Goal: Task Accomplishment & Management: Complete application form

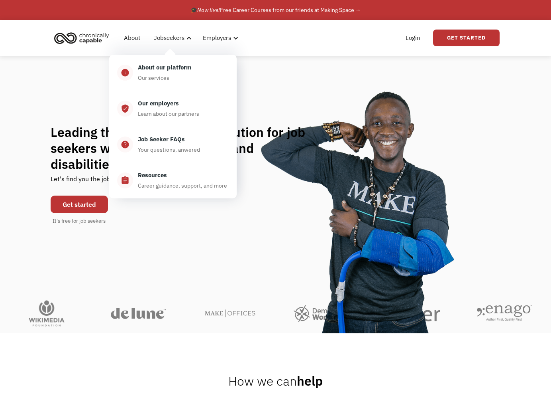
click at [92, 80] on div "Leading the flexible work revolution for job seekers with chronic illnesses and…" at bounding box center [275, 174] width 551 height 237
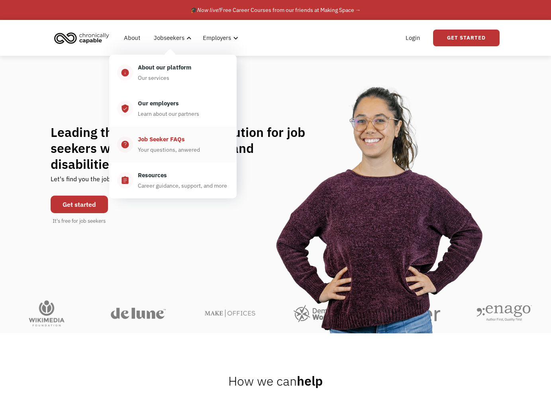
click at [178, 141] on div "Job Seeker FAQs" at bounding box center [161, 139] width 47 height 10
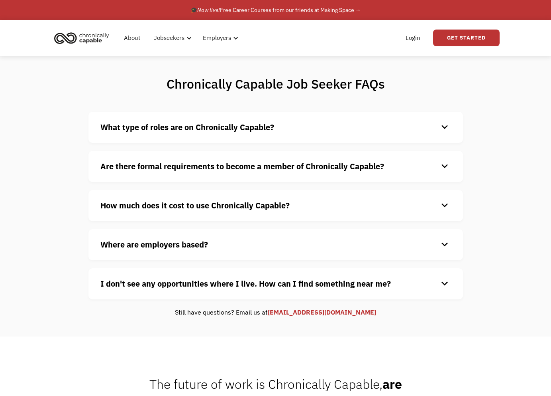
scroll to position [30, 0]
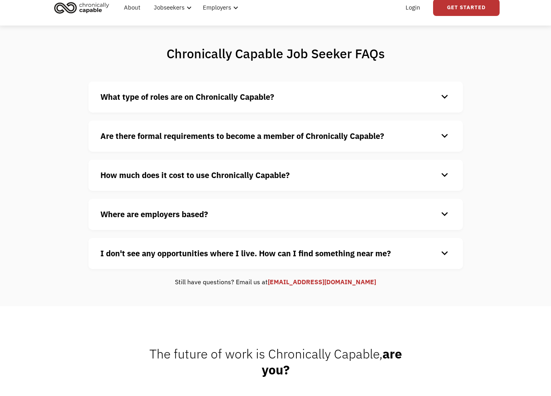
click at [178, 141] on strong "Are there formal requirements to become a member of Chronically Capable?" at bounding box center [242, 135] width 284 height 11
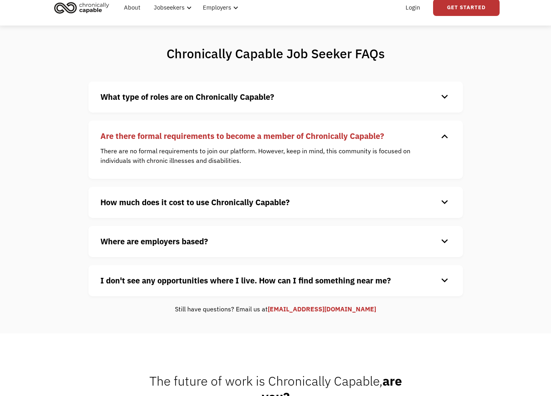
click at [184, 206] on strong "How much does it cost to use Chronically Capable?" at bounding box center [194, 202] width 189 height 11
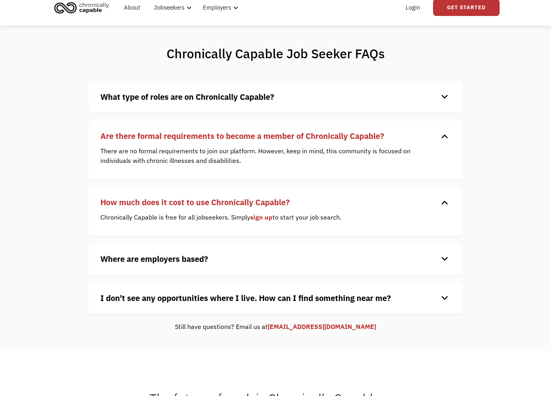
click at [183, 261] on strong "Where are employers based?" at bounding box center [154, 258] width 108 height 11
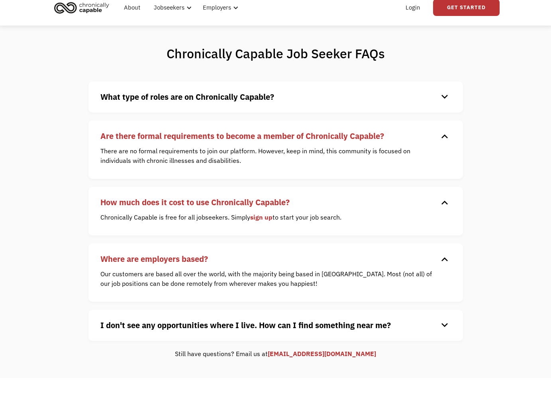
click at [193, 99] on strong "What type of roles are on Chronically Capable?" at bounding box center [187, 96] width 174 height 11
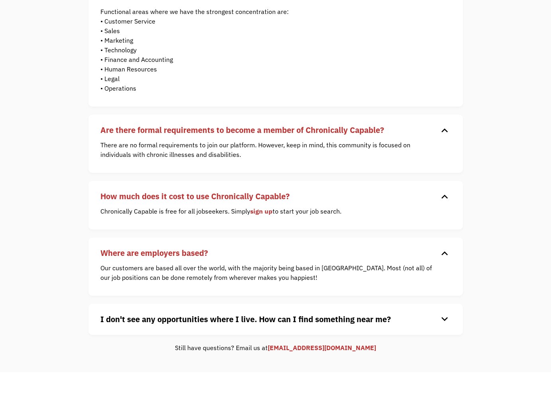
scroll to position [0, 0]
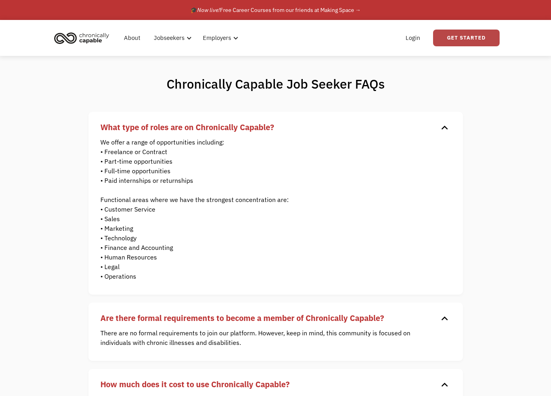
click at [486, 45] on link "Get Started" at bounding box center [466, 38] width 67 height 17
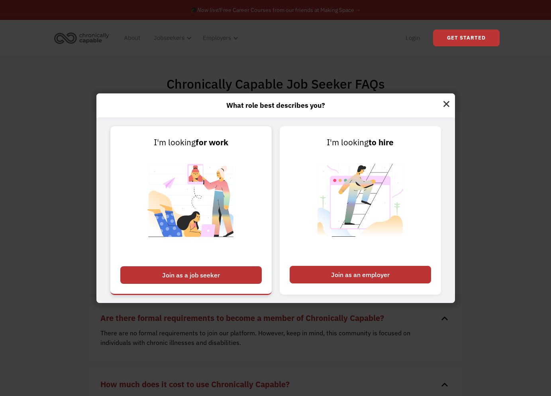
click at [240, 270] on div "Join as a job seeker" at bounding box center [191, 275] width 142 height 18
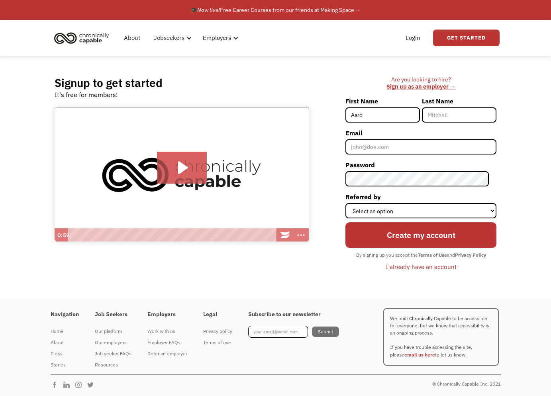
click at [390, 114] on input "Aaro" at bounding box center [383, 114] width 75 height 15
type input "[PERSON_NAME]"
type input "Bergman"
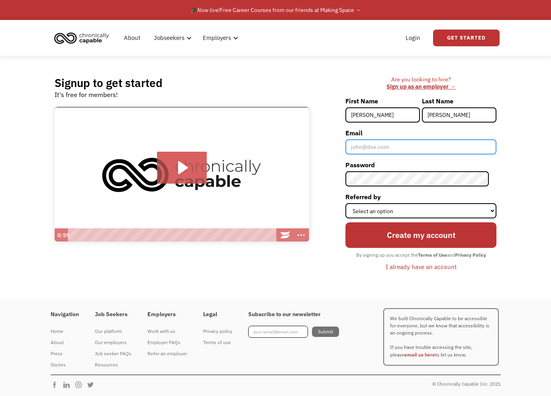
click at [378, 150] on input "Email" at bounding box center [421, 146] width 151 height 15
type input "aaronb50@gmail.com"
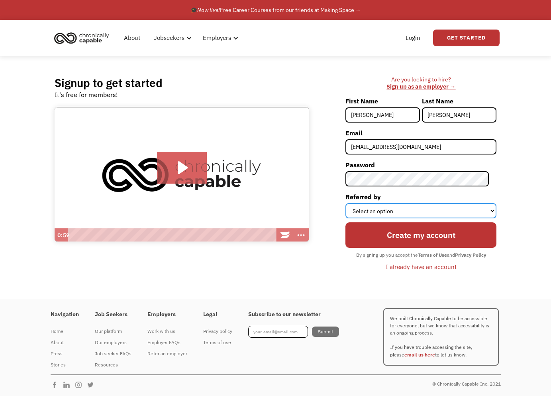
click at [414, 211] on select "Select an option Instagram Facebook Twitter Search Engine News Article Word of …" at bounding box center [421, 210] width 151 height 15
select select "Other"
click at [353, 203] on select "Select an option Instagram Facebook Twitter Search Engine News Article Word of …" at bounding box center [421, 210] width 151 height 15
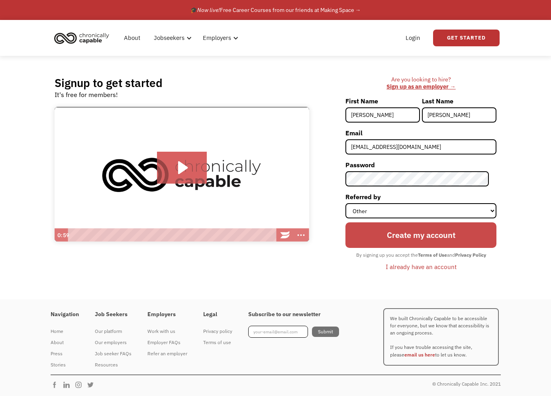
click at [405, 238] on input "Create my account" at bounding box center [421, 235] width 151 height 26
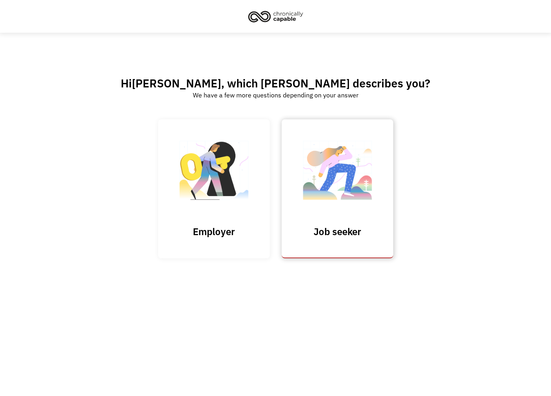
click at [324, 167] on img at bounding box center [338, 174] width 80 height 78
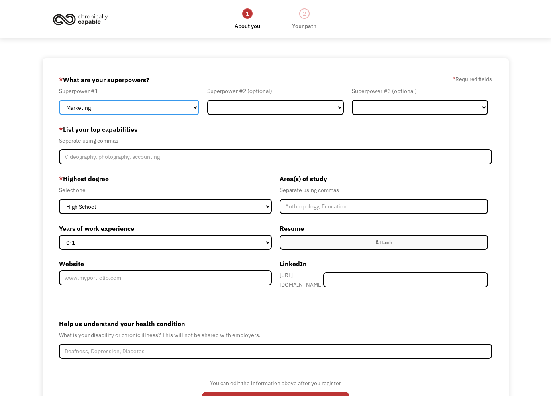
click at [130, 108] on select "Marketing Human Resources Finance Technology Operations Sales Industrial & Manu…" at bounding box center [129, 107] width 140 height 15
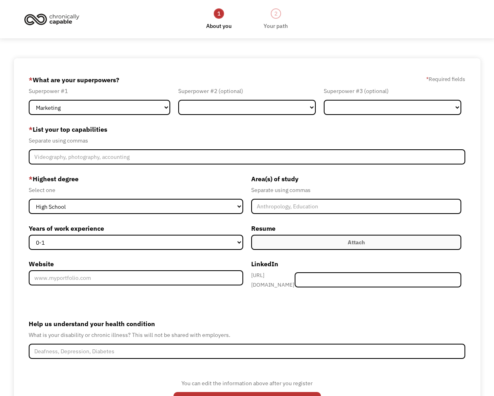
scroll to position [61, 0]
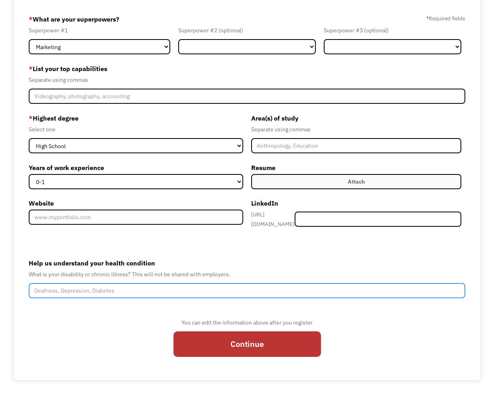
click at [209, 283] on input "Help us understand your health condition" at bounding box center [247, 290] width 437 height 15
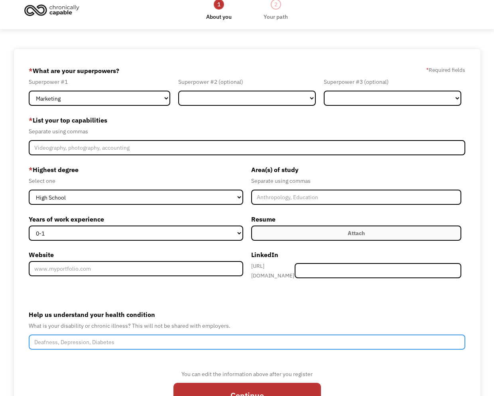
scroll to position [10, 0]
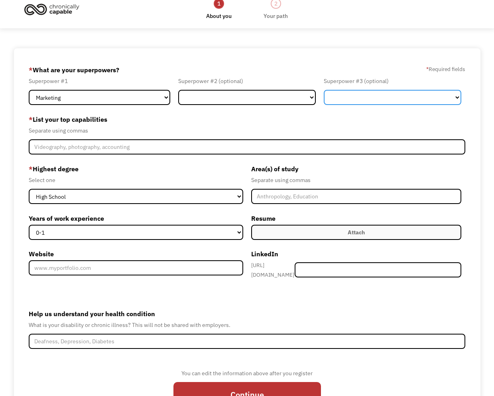
click at [347, 97] on select "Marketing Human Resources Finance Technology Operations Sales Industrial & Manu…" at bounding box center [393, 97] width 138 height 15
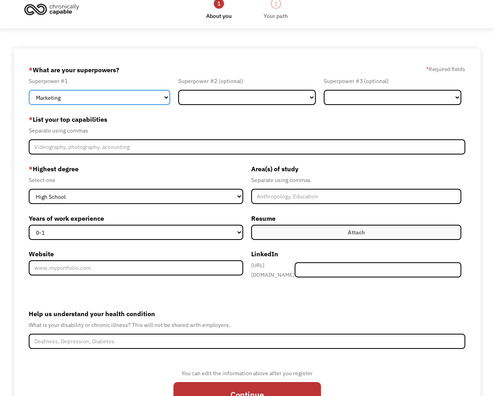
click at [126, 98] on select "Marketing Human Resources Finance Technology Operations Sales Industrial & Manu…" at bounding box center [100, 97] width 142 height 15
select select "Technology"
click at [29, 90] on select "Marketing Human Resources Finance Technology Operations Sales Industrial & Manu…" at bounding box center [100, 97] width 142 height 15
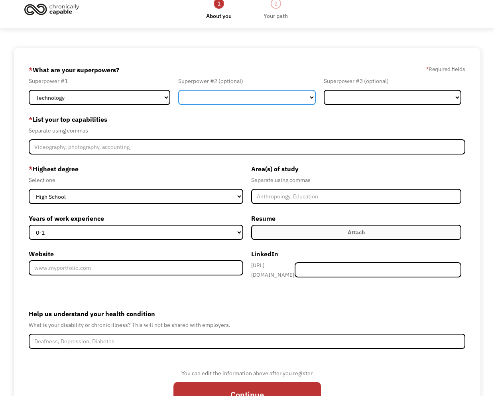
click at [181, 102] on select "Marketing Human Resources Finance Technology Operations Sales Industrial & Manu…" at bounding box center [247, 97] width 138 height 15
click at [178, 90] on select "Marketing Human Resources Finance Technology Operations Sales Industrial & Manu…" at bounding box center [247, 97] width 138 height 15
click at [278, 92] on select "Marketing Human Resources Finance Technology Operations Sales Industrial & Manu…" at bounding box center [247, 97] width 138 height 15
select select "Science & Education"
click at [178, 90] on select "Marketing Human Resources Finance Technology Operations Sales Industrial & Manu…" at bounding box center [247, 97] width 138 height 15
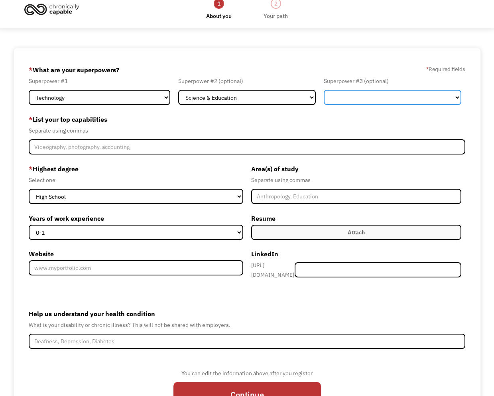
click at [380, 102] on select "Marketing Human Resources Finance Technology Operations Sales Industrial & Manu…" at bounding box center [393, 97] width 138 height 15
select select "Other"
click at [324, 90] on select "Marketing Human Resources Finance Technology Operations Sales Industrial & Manu…" at bounding box center [393, 97] width 138 height 15
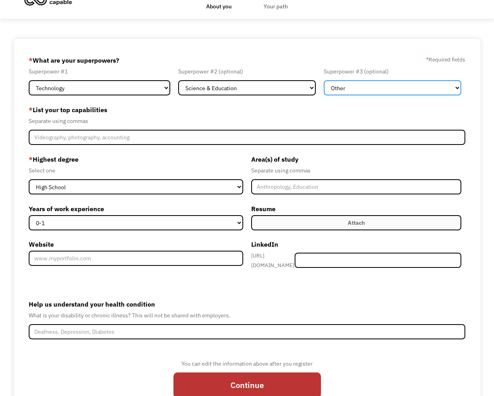
scroll to position [21, 0]
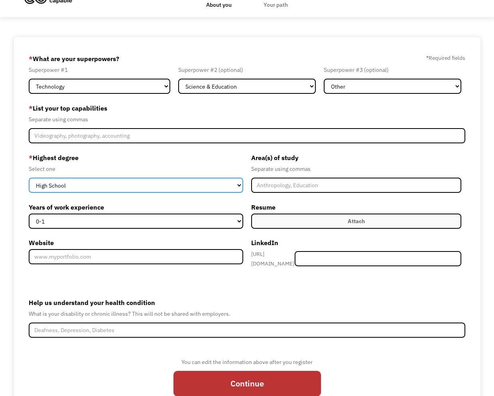
click at [205, 185] on select "High School Associates Bachelors Master's PhD" at bounding box center [136, 184] width 215 height 15
select select "bachelors"
click at [29, 177] on select "High School Associates Bachelors Master's PhD" at bounding box center [136, 184] width 215 height 15
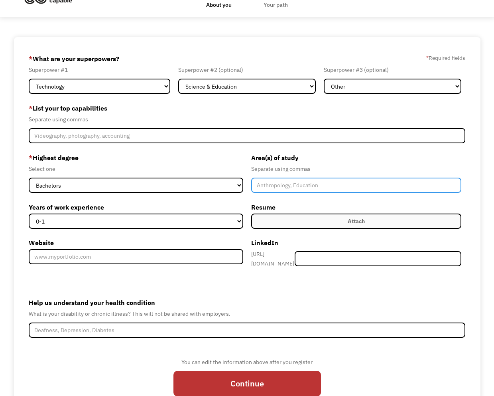
click at [315, 185] on input "Member-Create-Step1" at bounding box center [356, 184] width 211 height 15
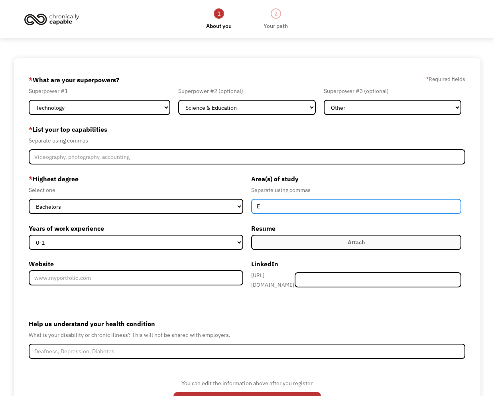
scroll to position [61, 0]
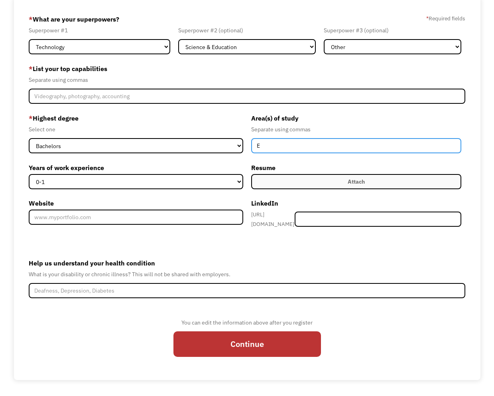
type input "E"
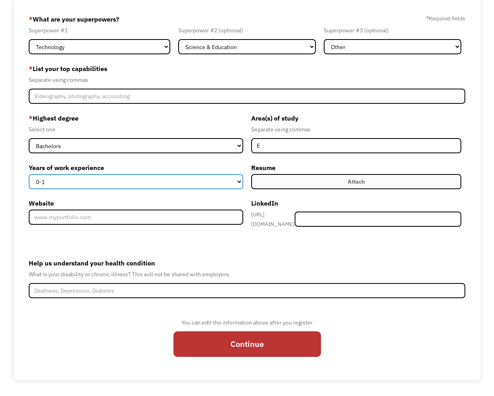
click at [111, 183] on select "0-1 2-4 5-10 11-15 15+" at bounding box center [136, 181] width 215 height 15
click at [29, 174] on select "0-1 2-4 5-10 11-15 15+" at bounding box center [136, 181] width 215 height 15
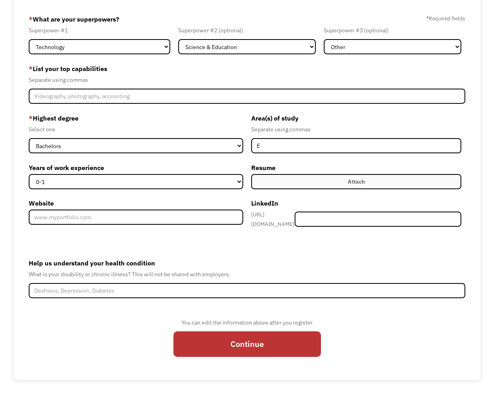
click at [161, 165] on label "Years of work experience" at bounding box center [136, 167] width 215 height 13
click at [161, 174] on select "0-1 2-4 5-10 11-15 15+" at bounding box center [136, 181] width 215 height 15
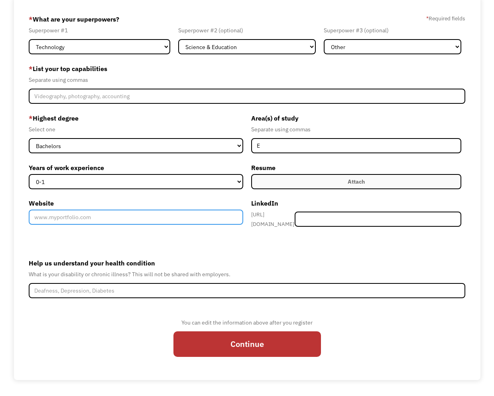
click at [150, 222] on input "Website" at bounding box center [136, 216] width 215 height 15
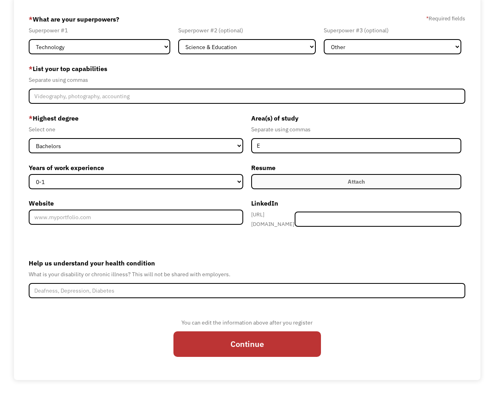
click at [150, 208] on label "Website" at bounding box center [136, 203] width 215 height 13
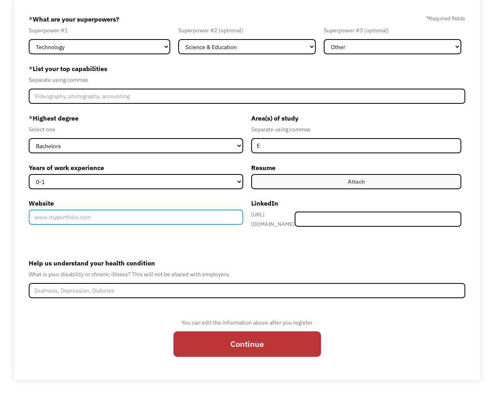
click at [150, 209] on input "Website" at bounding box center [136, 216] width 215 height 15
click at [161, 222] on input "Website" at bounding box center [136, 216] width 215 height 15
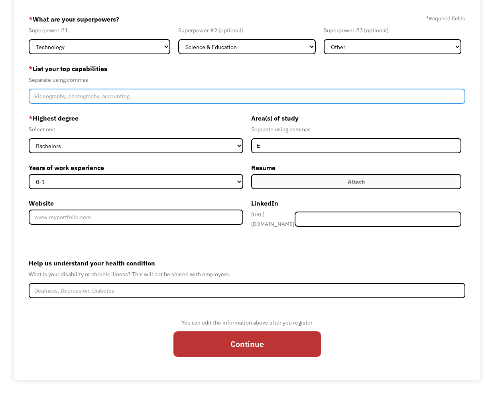
click at [137, 100] on input "Member-Create-Step1" at bounding box center [247, 96] width 437 height 15
type input "A"
type input "a"
type input "A"
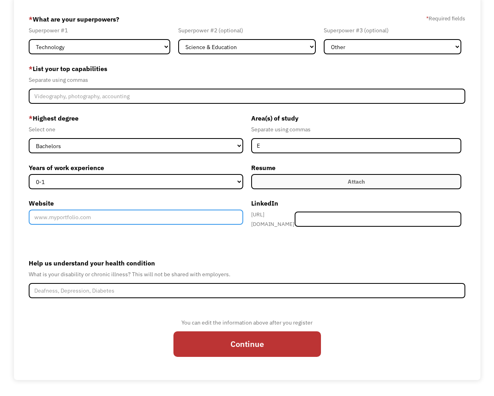
click at [153, 215] on input "Website" at bounding box center [136, 216] width 215 height 15
paste input "https://docs.google.com/document/d/1dmPzslieXLIO0qe9r9JMaPrPfoaGLa8iqOJygYnzyg0…"
type input "https://docs.google.com/document/d/1dmPzslieXLIO0qe9r9JMaPrPfoaGLa8iqOJygYnzyg0…"
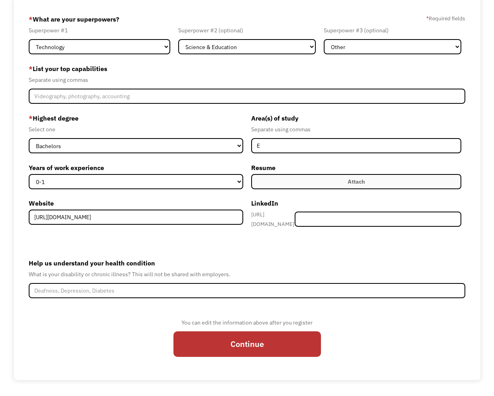
click at [370, 206] on label "LinkedIn" at bounding box center [356, 203] width 211 height 13
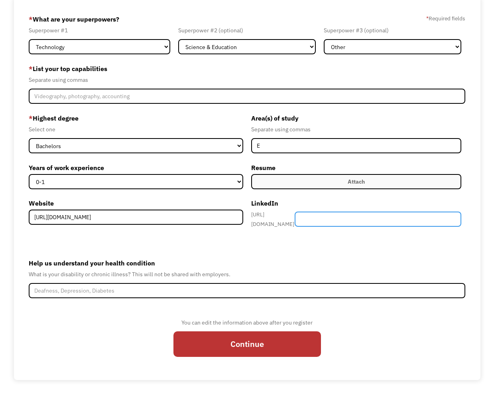
click at [370, 216] on input "Member-Create-Step1" at bounding box center [378, 218] width 167 height 15
paste input "https://www.linkedin.com/in/aaronbergman18/"
click at [357, 215] on input "https://www.linkedin.com/in/aaronbergman18/" at bounding box center [378, 218] width 167 height 15
drag, startPoint x: 401, startPoint y: 217, endPoint x: 247, endPoint y: 217, distance: 153.9
click at [247, 217] on div "Area(s) of study Separate using commas E Resume Attach Uploading... fileuploade…" at bounding box center [356, 174] width 219 height 125
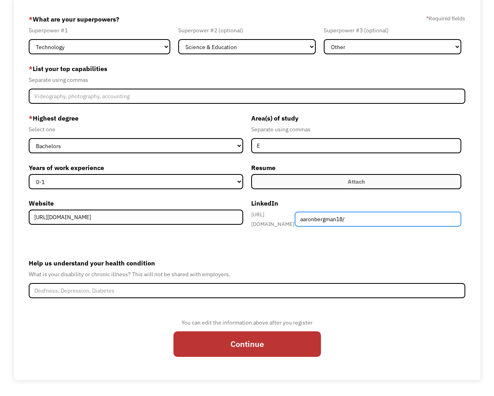
click at [404, 214] on input "aaronbergman18/" at bounding box center [378, 218] width 167 height 15
type input "aaronbergman18"
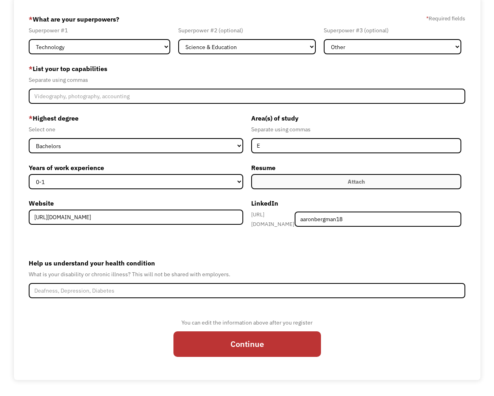
click at [339, 178] on label "Attach" at bounding box center [356, 181] width 211 height 15
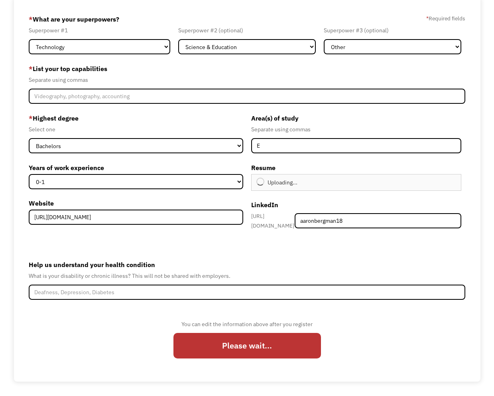
type input "Continue"
click at [169, 279] on div "Help us understand your health condition What is your disability or chronic ill…" at bounding box center [247, 278] width 437 height 41
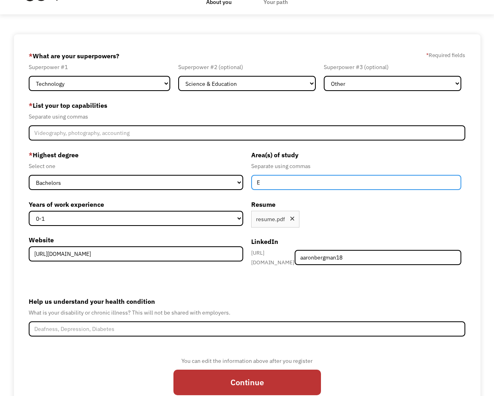
click at [285, 186] on input "E" at bounding box center [356, 182] width 211 height 15
type input "Mathematics, Economics, Philosophy"
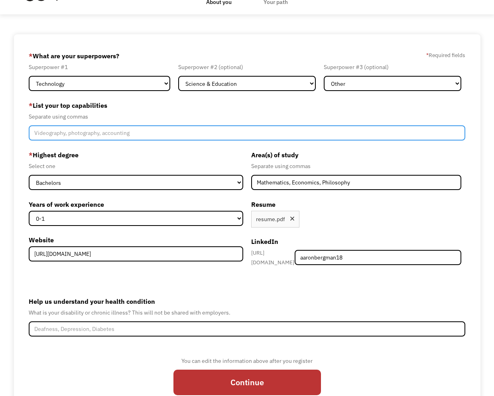
click at [99, 128] on input "Member-Create-Step1" at bounding box center [247, 132] width 437 height 15
click at [142, 137] on input "Artifical intelligence, data collection, data analysis, audio processing, econo…" at bounding box center [247, 132] width 437 height 15
click at [190, 134] on input "Artifical intelligence, data collection, data analysis, audio processing, econo…" at bounding box center [247, 132] width 437 height 15
click at [270, 134] on input "Artifical intelligence, data collection, data analysis, audio processing, econo…" at bounding box center [247, 132] width 437 height 15
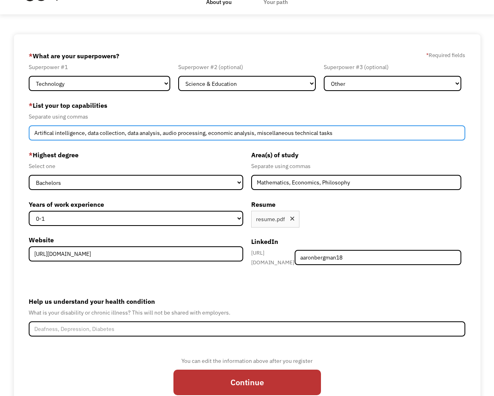
click at [177, 136] on input "Artifical intelligence, data collection, data analysis, audio processing, econo…" at bounding box center [247, 132] width 437 height 15
click at [162, 130] on input "Artifical intelligence, data collection, data analysis, audio processing, econo…" at bounding box center [247, 132] width 437 height 15
type input "Artifical intelligence, data collection, data analysis, text<->audio processing…"
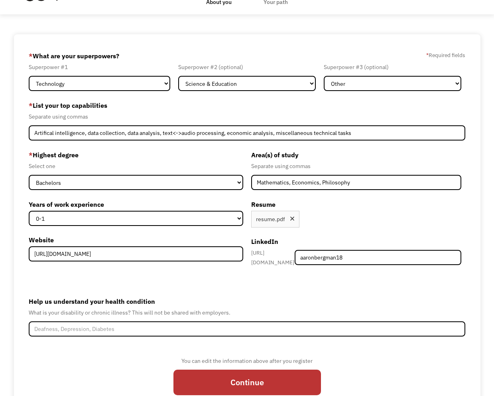
click at [213, 144] on form "68c26442637fb2afc1802548 aaronb50@gmail.com Aaron Bergman Other * What are your…" at bounding box center [247, 225] width 437 height 353
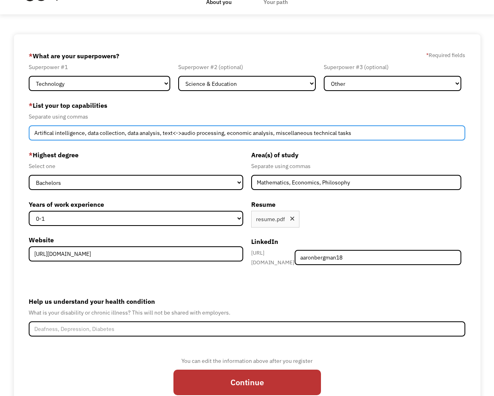
click at [224, 135] on input "Artifical intelligence, data collection, data analysis, text<->audio processing…" at bounding box center [247, 132] width 437 height 15
click at [225, 135] on input "Artifical intelligence, data collection, data analysis, text<->audio processing…" at bounding box center [247, 132] width 437 height 15
click at [343, 134] on input "Artifical intelligence, data collection, data analysis, text<->audio processing…" at bounding box center [247, 132] width 437 height 15
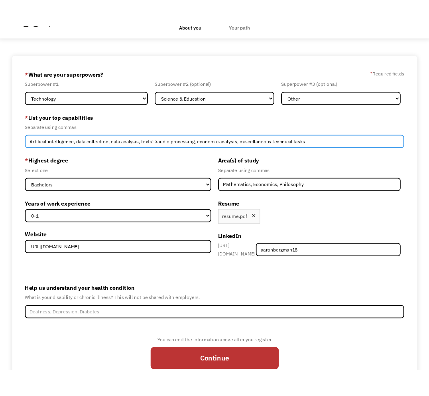
scroll to position [43, 0]
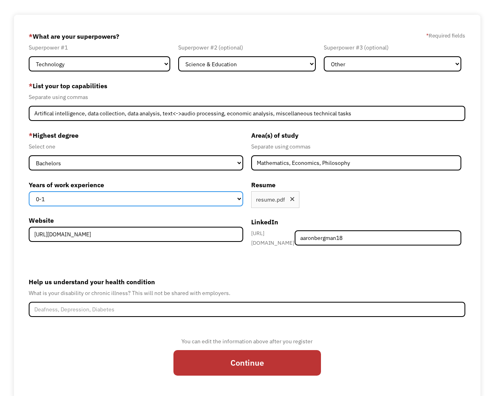
click at [129, 199] on select "0-1 2-4 5-10 11-15 15+" at bounding box center [136, 198] width 215 height 15
click at [29, 191] on select "0-1 2-4 5-10 11-15 15+" at bounding box center [136, 198] width 215 height 15
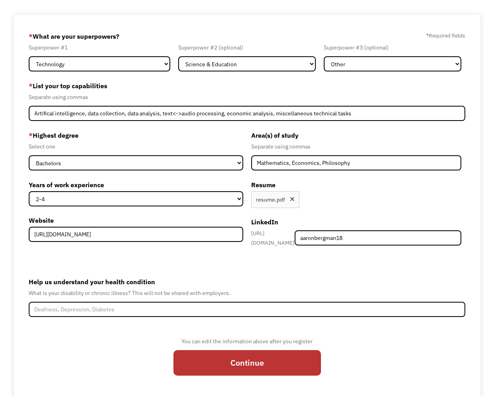
click at [149, 265] on form "68c26442637fb2afc1802548 aaronb50@gmail.com Aaron Bergman Other * What are your…" at bounding box center [247, 206] width 437 height 353
click at [133, 207] on div "* Highest degree Select one High School Associates Bachelors Master's PhD Years…" at bounding box center [138, 189] width 219 height 121
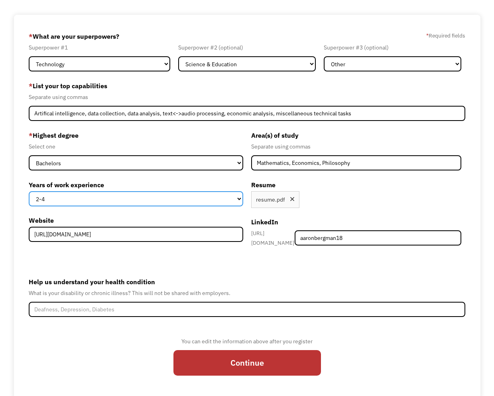
click at [133, 196] on select "0-1 2-4 5-10 11-15 15+" at bounding box center [136, 198] width 215 height 15
select select "0-1"
click at [29, 191] on select "0-1 2-4 5-10 11-15 15+" at bounding box center [136, 198] width 215 height 15
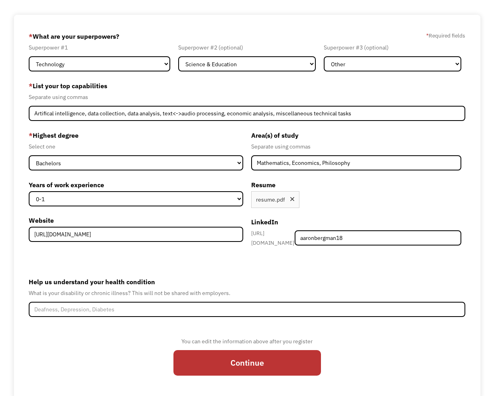
click at [136, 275] on label "Help us understand your health condition" at bounding box center [247, 281] width 437 height 13
click at [136, 301] on input "Help us understand your health condition" at bounding box center [247, 308] width 437 height 15
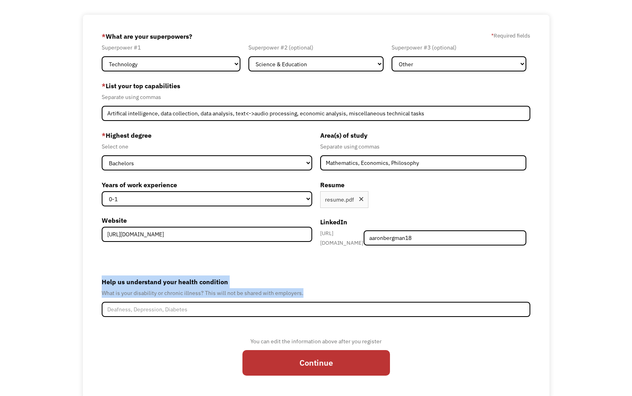
drag, startPoint x: 306, startPoint y: 291, endPoint x: 95, endPoint y: 274, distance: 211.7
click at [95, 273] on div "68c26442637fb2afc1802548 aaronb50@gmail.com Aaron Bergman Other * What are your…" at bounding box center [316, 207] width 467 height 384
copy div "Help us understand your health condition What is your disability or chronic ill…"
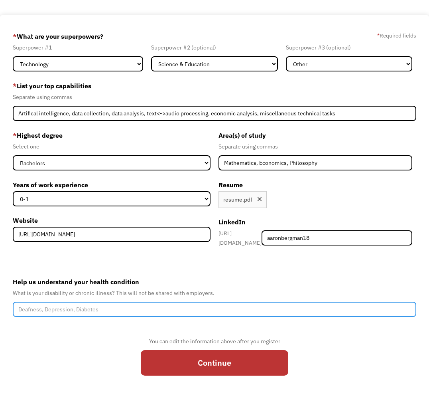
click at [193, 301] on input "Help us understand your health condition" at bounding box center [214, 308] width 403 height 15
paste input "I have dysautonomia/POTS (confirmed via tilt table test) and a complex abdomina…"
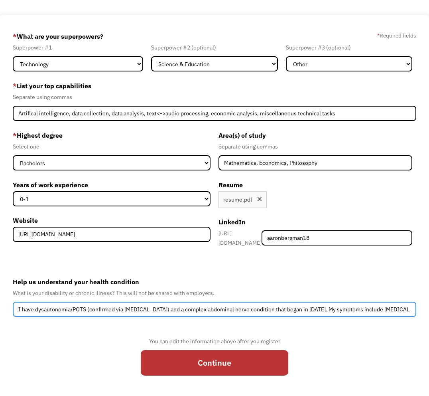
scroll to position [0, 246]
click at [187, 305] on input "I have dysautonomia/POTS (confirmed via tilt table test) and a complex abdomina…" at bounding box center [214, 308] width 403 height 15
drag, startPoint x: 180, startPoint y: 304, endPoint x: 307, endPoint y: 307, distance: 127.2
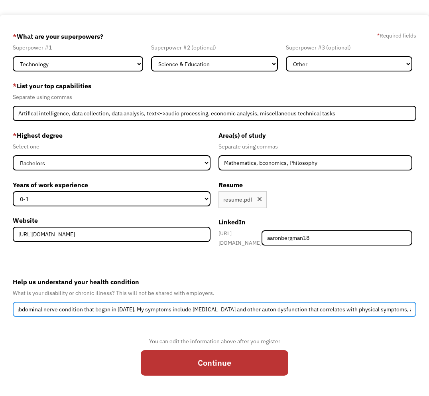
click at [307, 307] on input "I have dysautonomia/POTS (confirmed via tilt table test) and a complex abdomina…" at bounding box center [214, 308] width 403 height 15
click at [242, 305] on input "I have dysautonomia/POTS (confirmed via tilt table test) and a complex abdomina…" at bounding box center [214, 308] width 403 height 15
click at [273, 302] on input "I have dysautonomia/POTS (confirmed via tilt table test) and a complex abdomina…" at bounding box center [214, 308] width 403 height 15
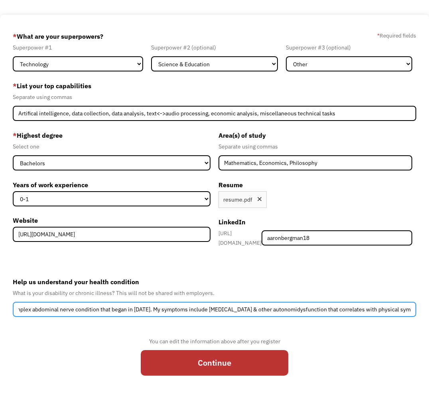
scroll to position [0, 172]
drag, startPoint x: 91, startPoint y: 305, endPoint x: 138, endPoint y: 305, distance: 47.1
click at [138, 305] on input "I have dysautonomia/POTS (confirmed via tilt table test) and a complex abdomina…" at bounding box center [214, 308] width 403 height 15
click at [253, 308] on input "I have dysautonomia/POTS (confirmed via tilt table test) and a complex abdomina…" at bounding box center [214, 308] width 403 height 15
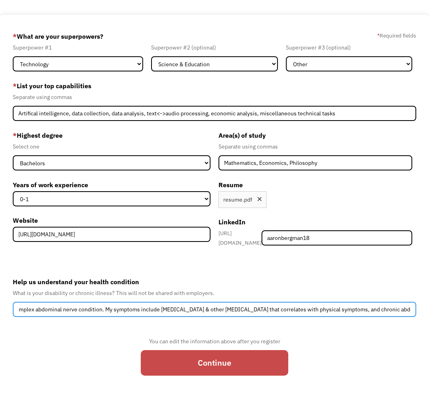
type input "I have dysautonomia/POTS (confirmed via tilt table test) and a complex abdomina…"
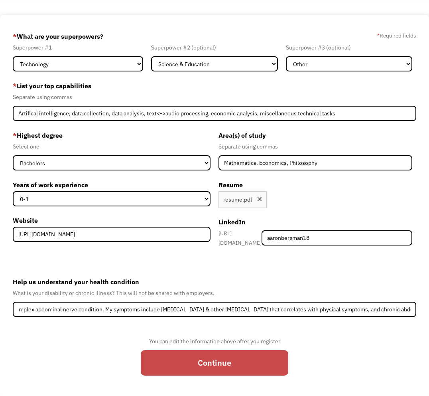
click at [241, 358] on input "Continue" at bounding box center [215, 363] width 148 height 26
type input "Please wait..."
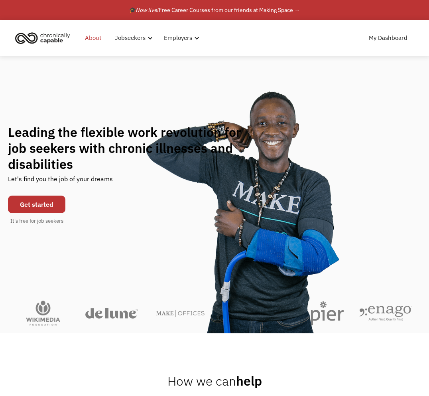
click at [88, 38] on link "About" at bounding box center [93, 38] width 26 height 26
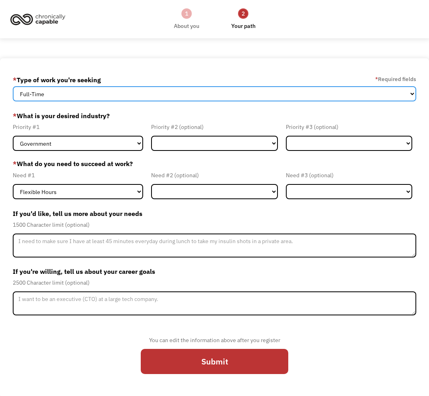
click at [230, 100] on select "Full-Time Part-Time Both Full-Time and Part-Time" at bounding box center [214, 93] width 403 height 15
select select "Both Full-Time and Part-Time"
click at [13, 86] on select "Full-Time Part-Time Both Full-Time and Part-Time" at bounding box center [214, 93] width 403 height 15
click at [205, 87] on select "Full-Time Part-Time Both Full-Time and Part-Time" at bounding box center [214, 93] width 403 height 15
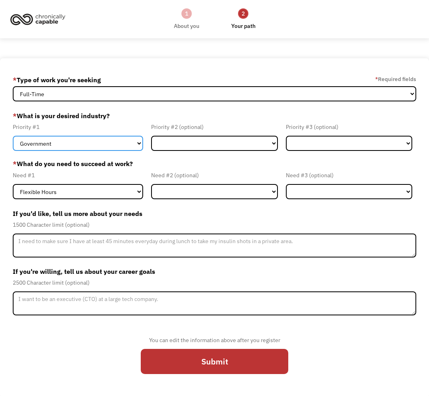
click at [114, 144] on select "Government Finance & Insurance Health & Social Care Tech & Engineering Creative…" at bounding box center [78, 143] width 130 height 15
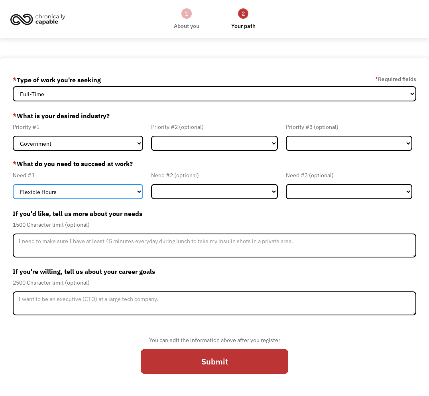
click at [118, 191] on select "Flexible Hours Remote Work Service Animal On-site Accommodations Visual Support…" at bounding box center [78, 191] width 130 height 15
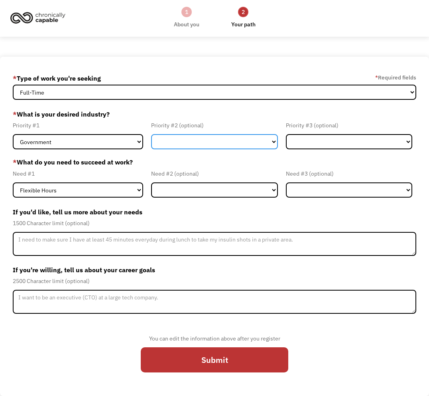
click at [238, 139] on select "Government Finance & Insurance Health & Social Care Tech & Engineering Creative…" at bounding box center [214, 141] width 126 height 15
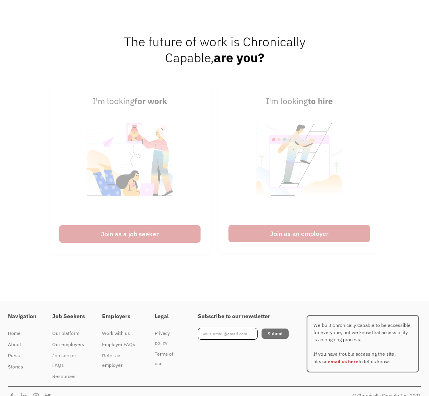
scroll to position [1196, 0]
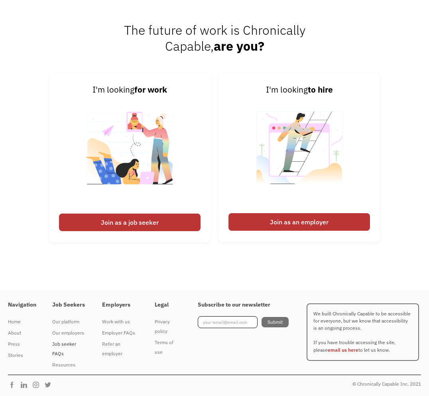
click at [59, 353] on div "Job seeker FAQs" at bounding box center [69, 348] width 34 height 19
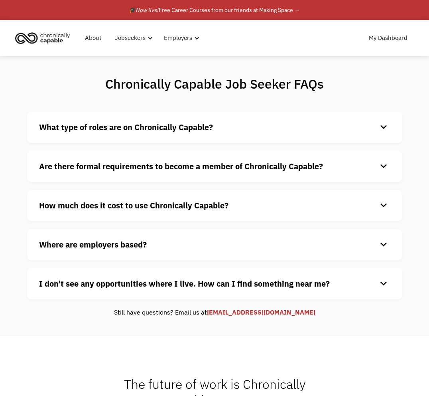
click at [124, 197] on div "How much does it cost to use Chronically Capable? keyboard_arrow_down Chronical…" at bounding box center [214, 205] width 375 height 31
click at [126, 205] on strong "How much does it cost to use Chronically Capable?" at bounding box center [133, 205] width 189 height 11
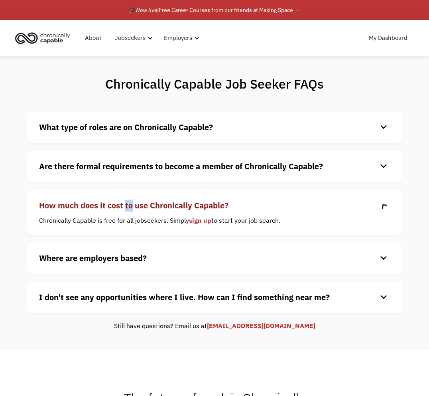
click at [126, 205] on strong "How much does it cost to use Chronically Capable?" at bounding box center [133, 205] width 189 height 11
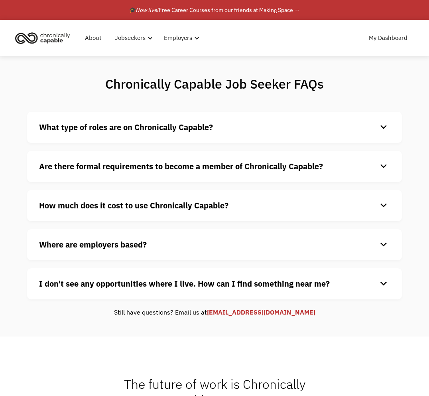
click at [118, 246] on strong "Where are employers based?" at bounding box center [93, 244] width 108 height 11
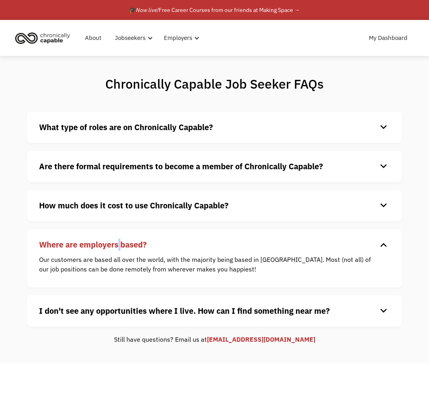
click at [118, 246] on strong "Where are employers based?" at bounding box center [93, 244] width 108 height 11
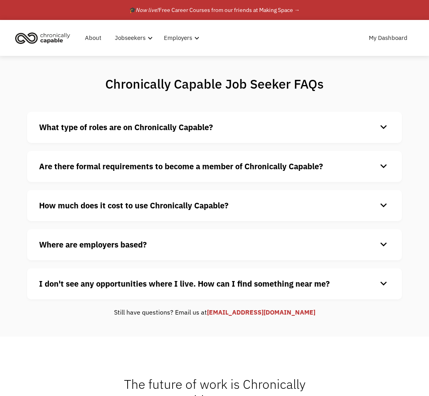
click at [128, 166] on strong "Are there formal requirements to become a member of Chronically Capable?" at bounding box center [181, 166] width 284 height 11
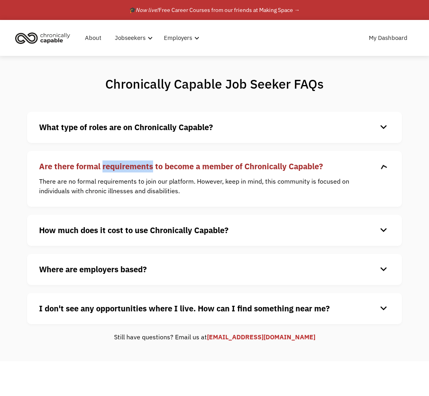
click at [128, 166] on strong "Are there formal requirements to become a member of Chronically Capable?" at bounding box center [181, 166] width 284 height 11
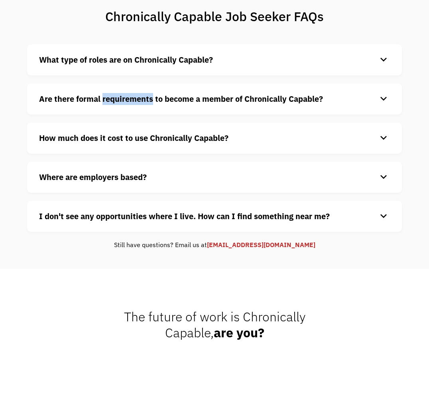
scroll to position [83, 0]
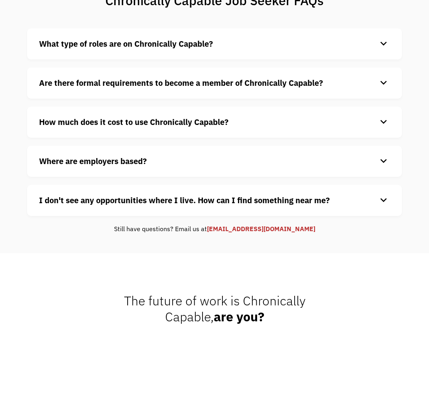
click at [147, 39] on strong "What type of roles are on Chronically Capable?" at bounding box center [126, 43] width 174 height 11
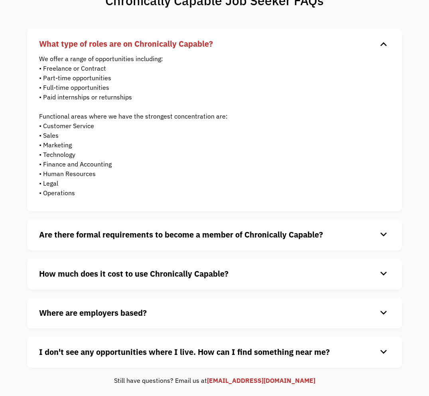
click at [146, 39] on strong "What type of roles are on Chronically Capable?" at bounding box center [126, 43] width 174 height 11
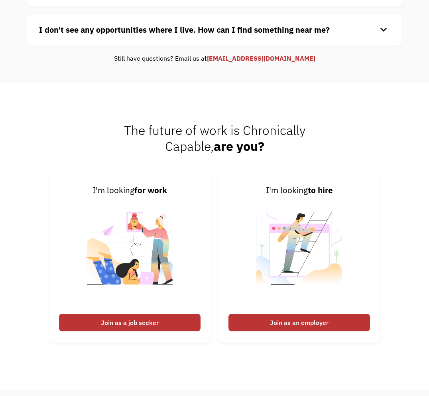
scroll to position [354, 0]
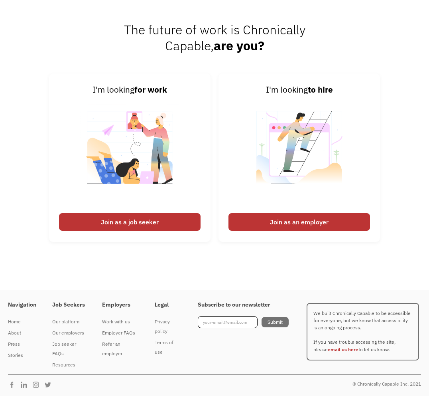
click at [49, 388] on div "Navigation Home About Press Stories Job Seekers Our platform Our employers Job …" at bounding box center [214, 343] width 429 height 106
click at [49, 386] on img at bounding box center [50, 384] width 12 height 8
